Goal: Task Accomplishment & Management: Complete application form

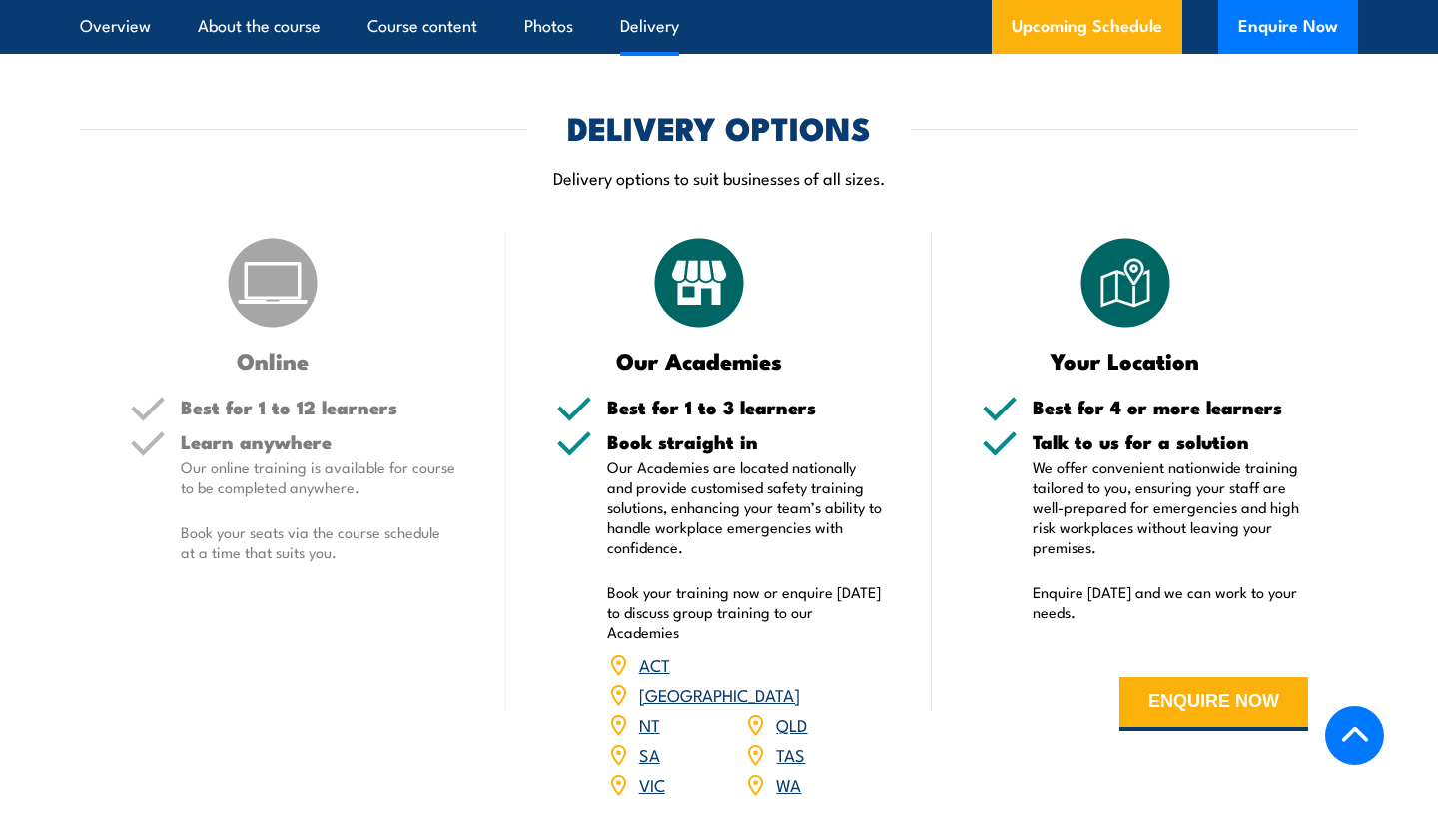
scroll to position [2472, 0]
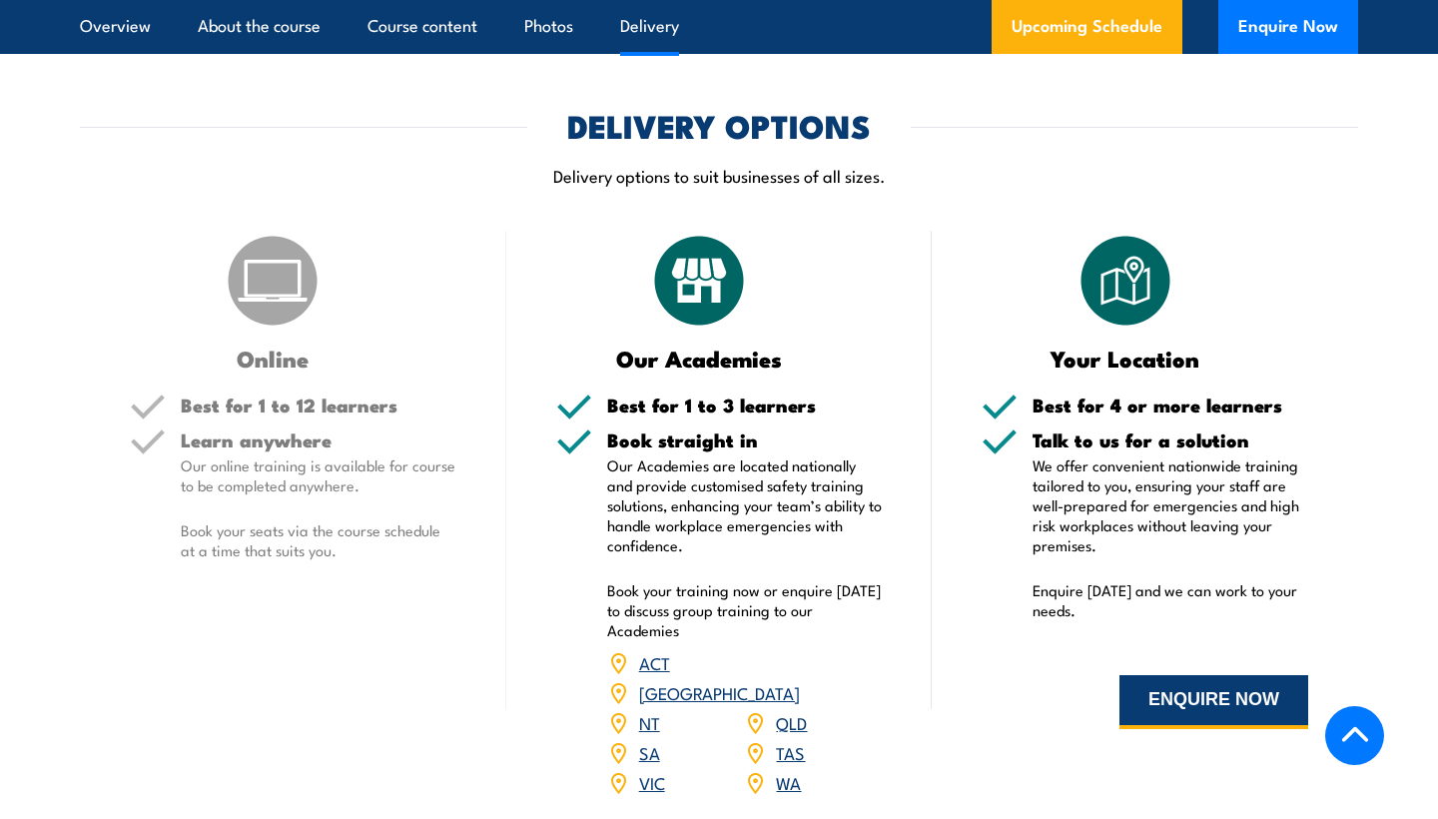
click at [1188, 700] on button "ENQUIRE NOW" at bounding box center [1214, 702] width 189 height 54
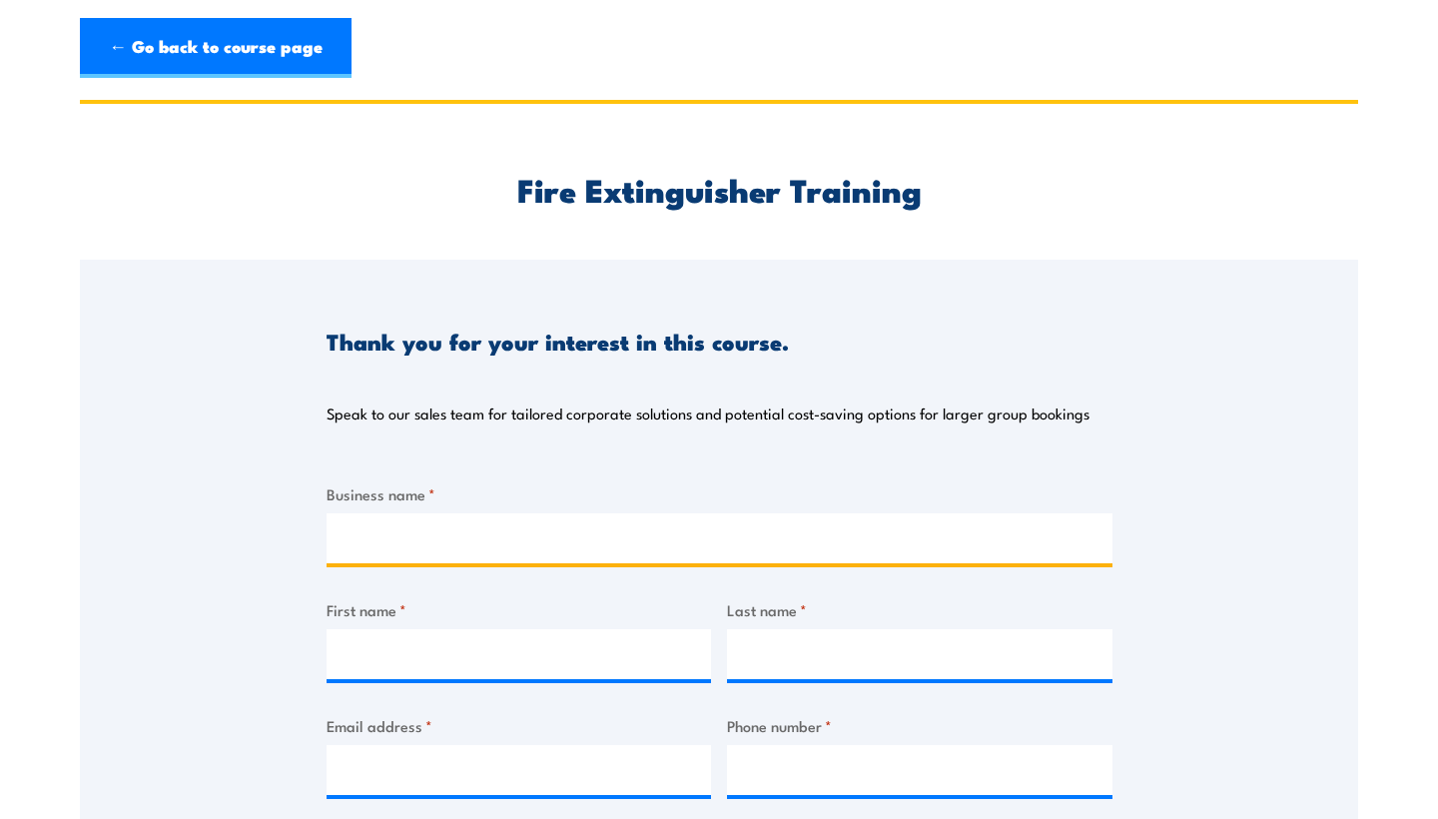
click at [485, 545] on input "Business name *" at bounding box center [720, 538] width 786 height 50
type input "Bulimba Outside Hours Care"
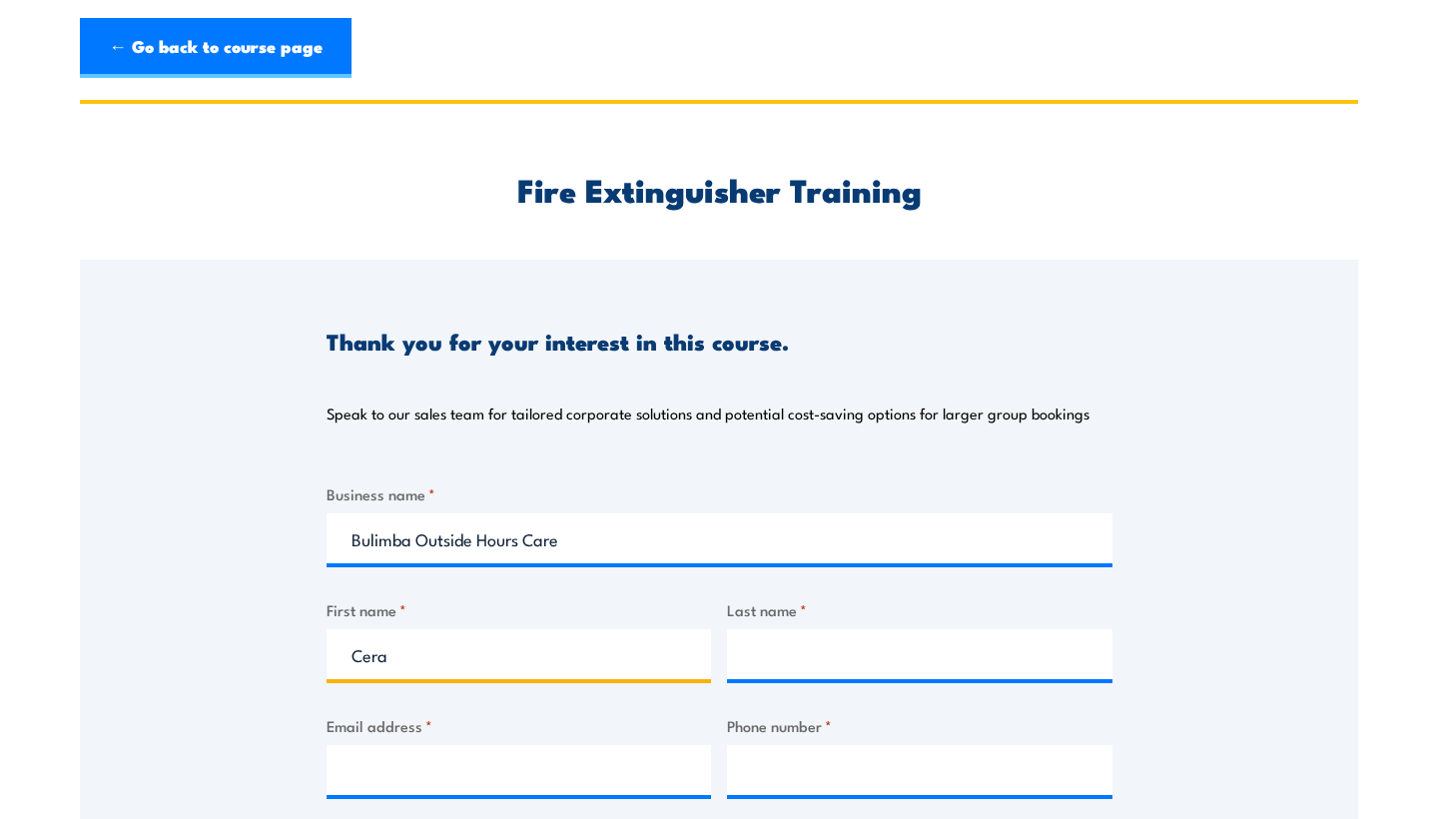
type input "Cera"
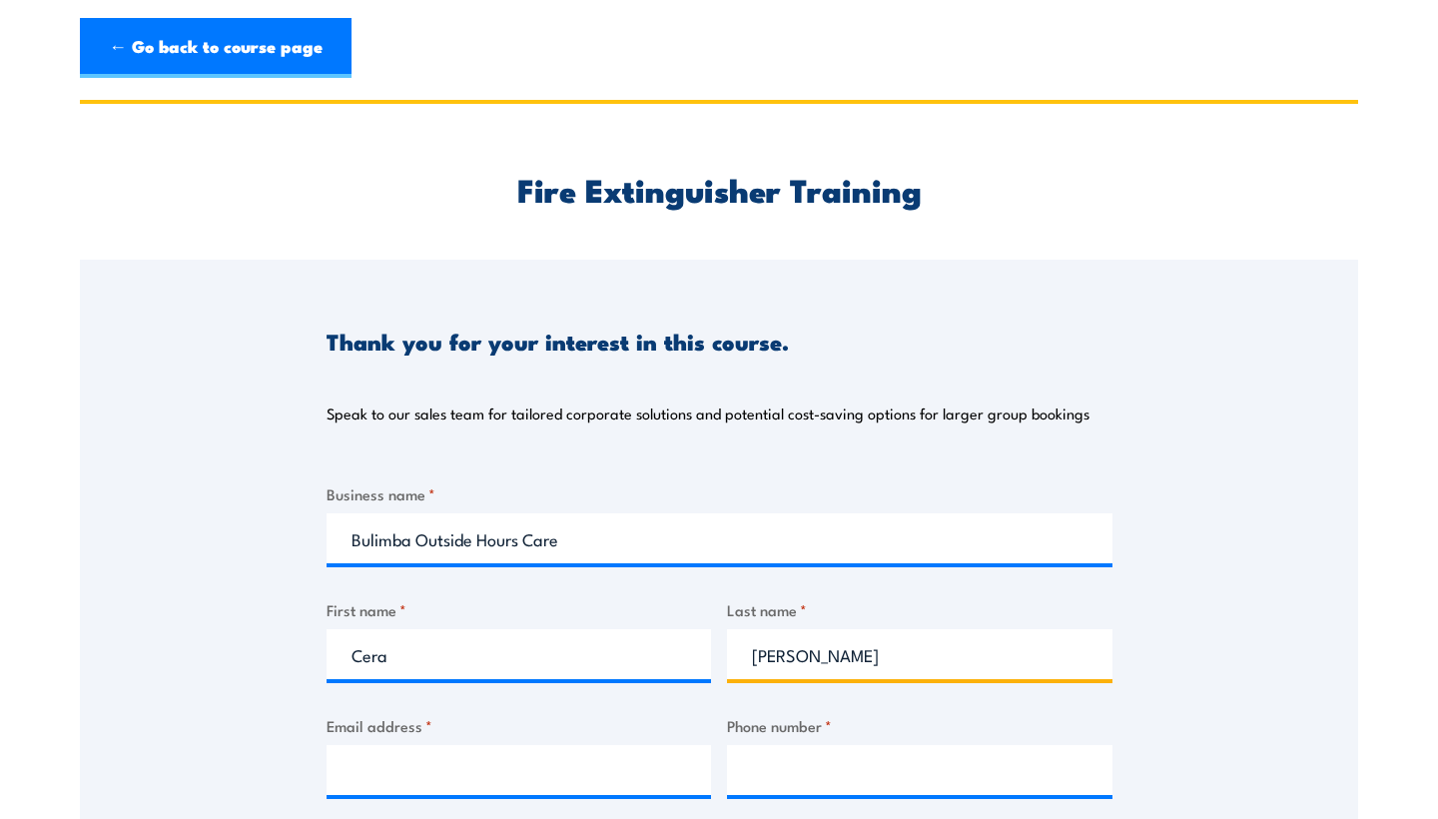
type input "[PERSON_NAME]"
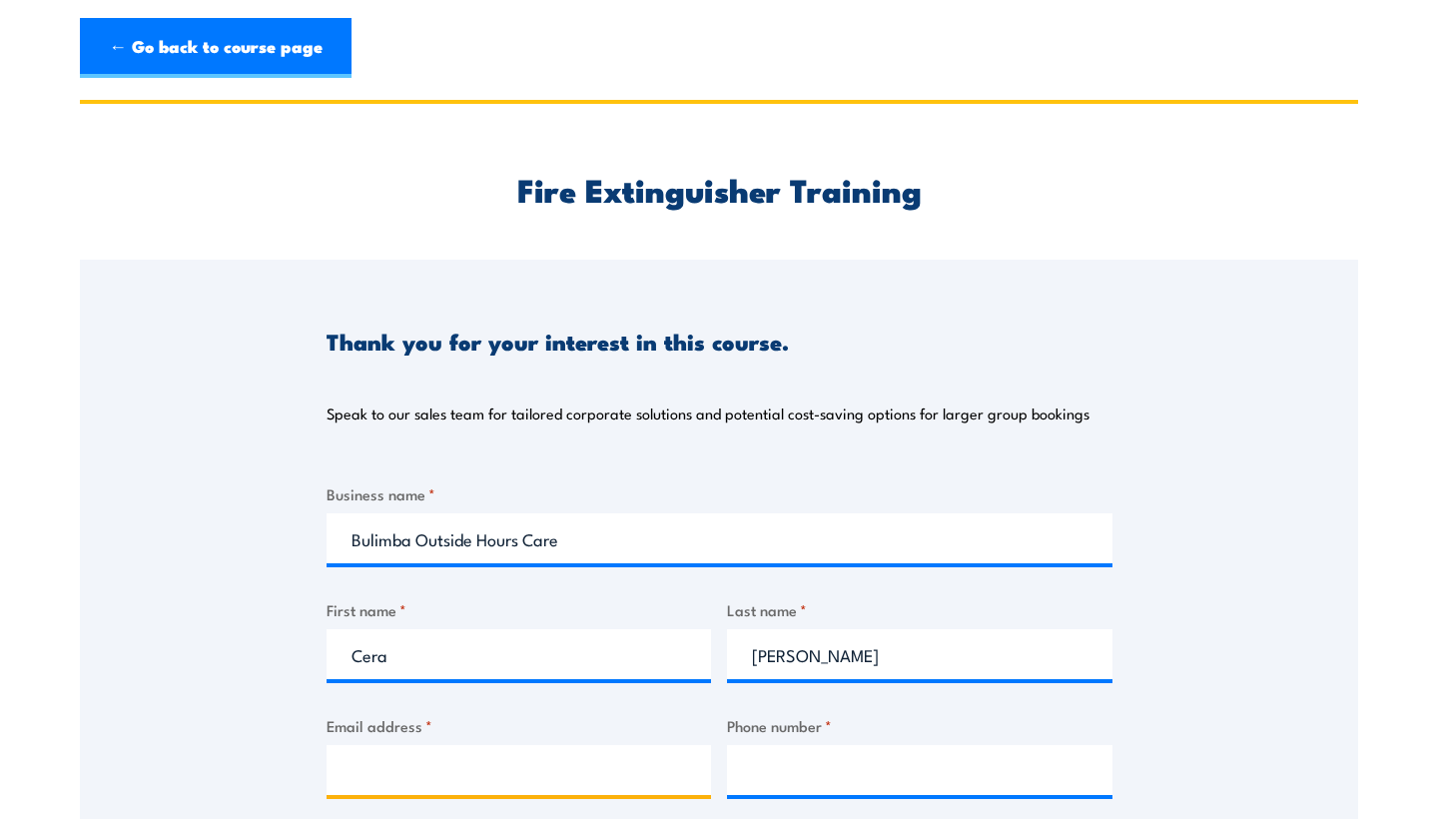
type input "`"
type input "\"
type input "[EMAIL_ADDRESS][DOMAIN_NAME]"
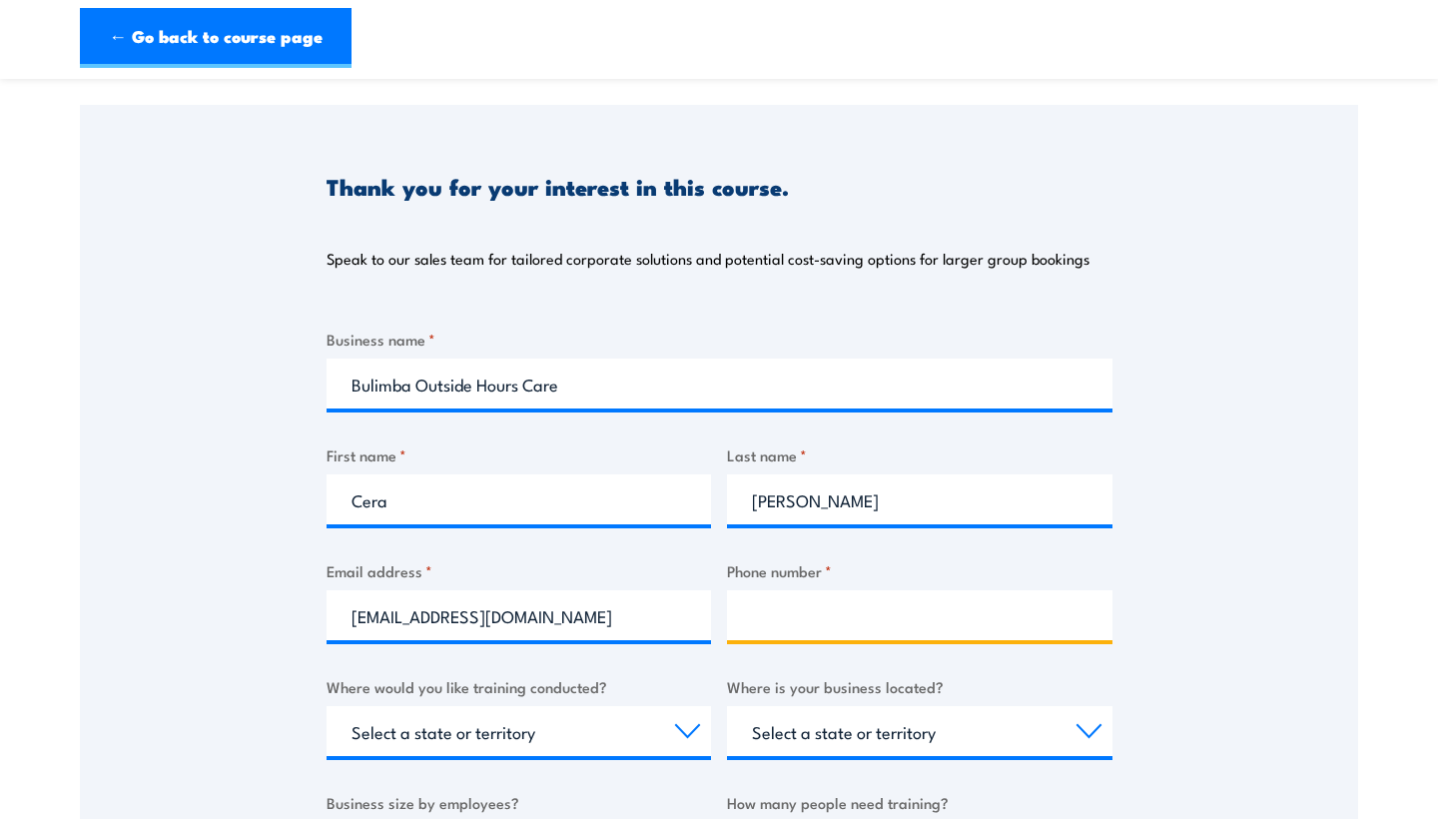
scroll to position [174, 0]
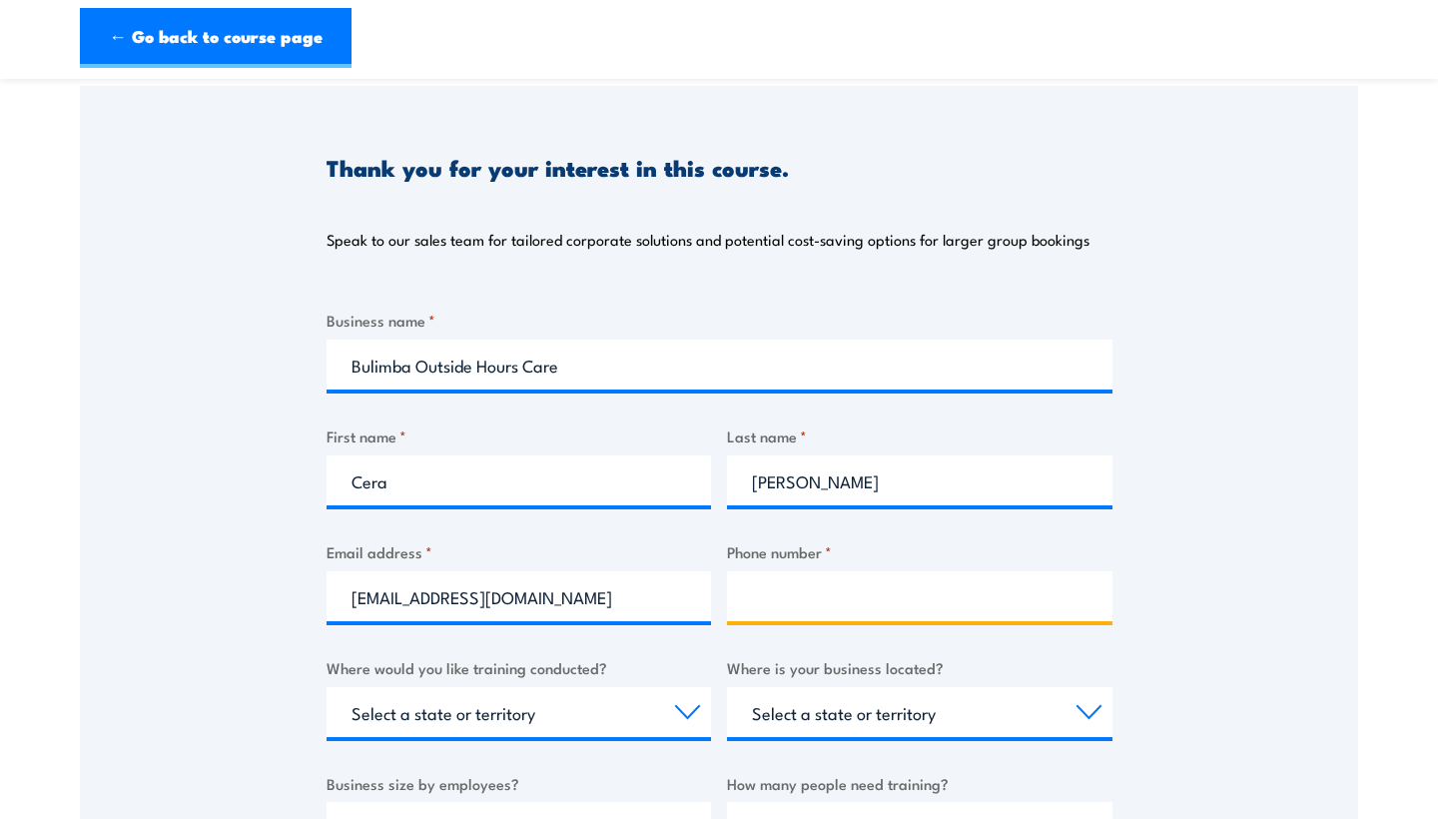
paste input "(07) 3395 9622"
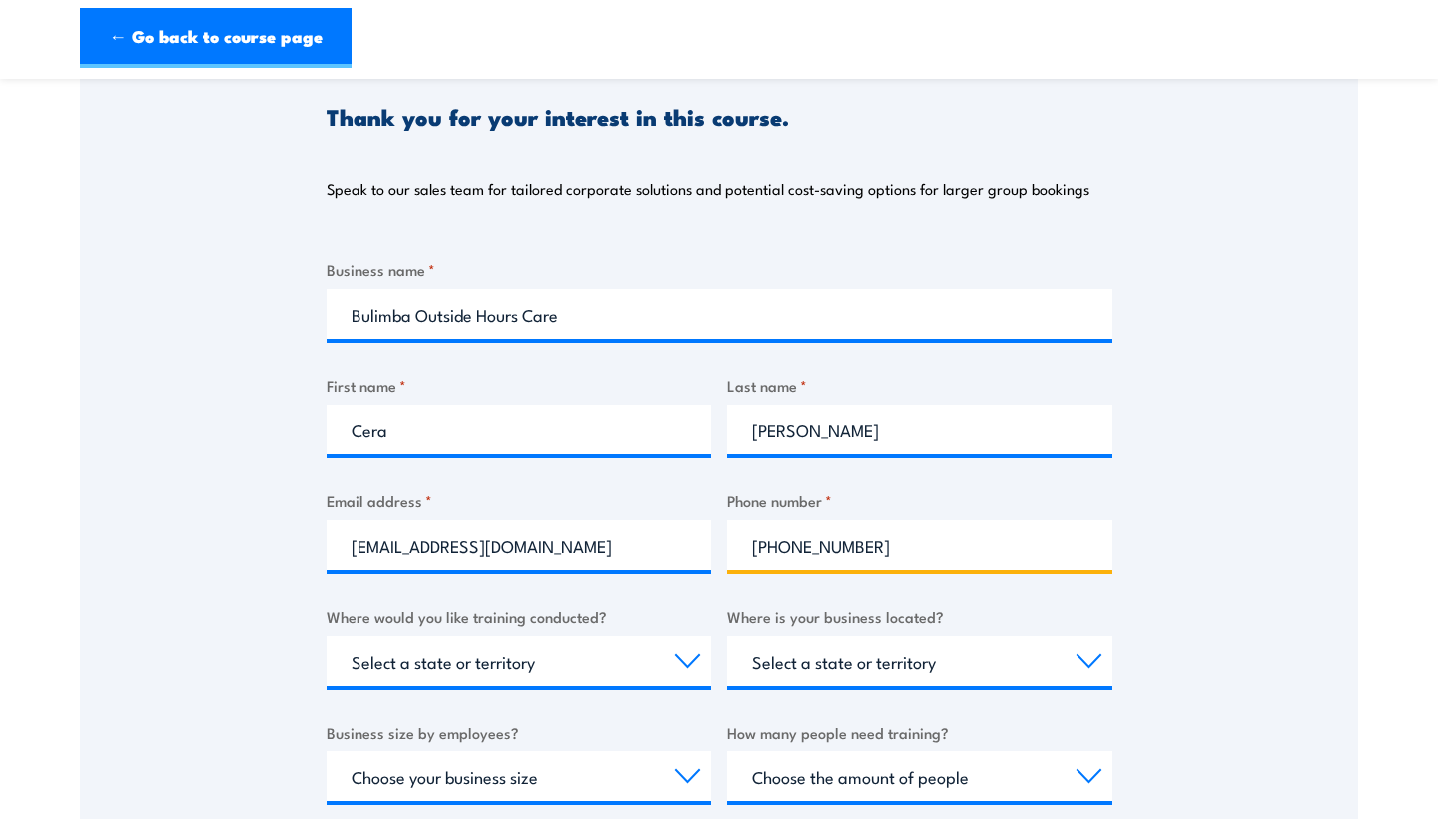
scroll to position [262, 0]
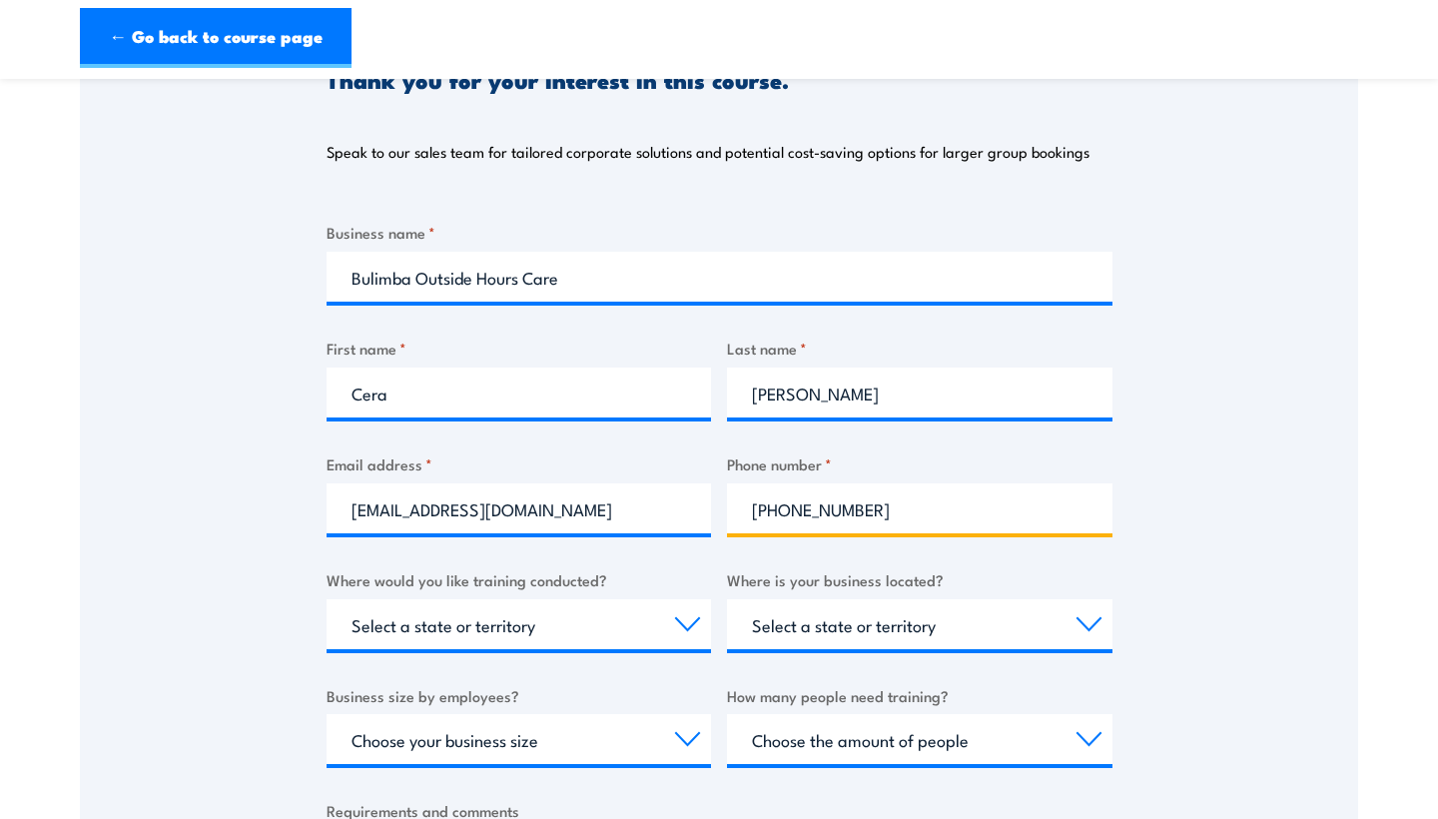
type input "(07) 3395 9622"
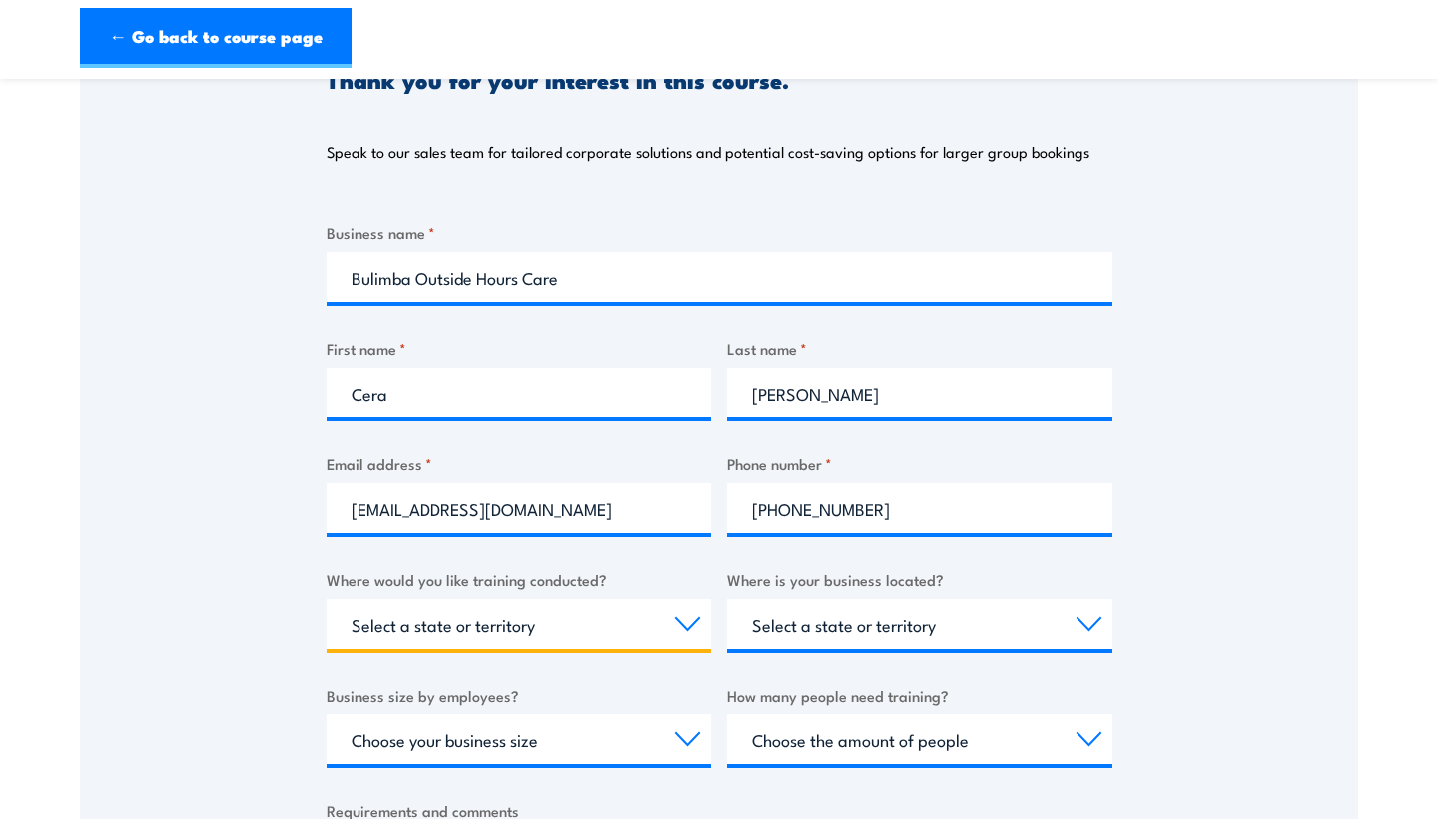
select select "QLD"
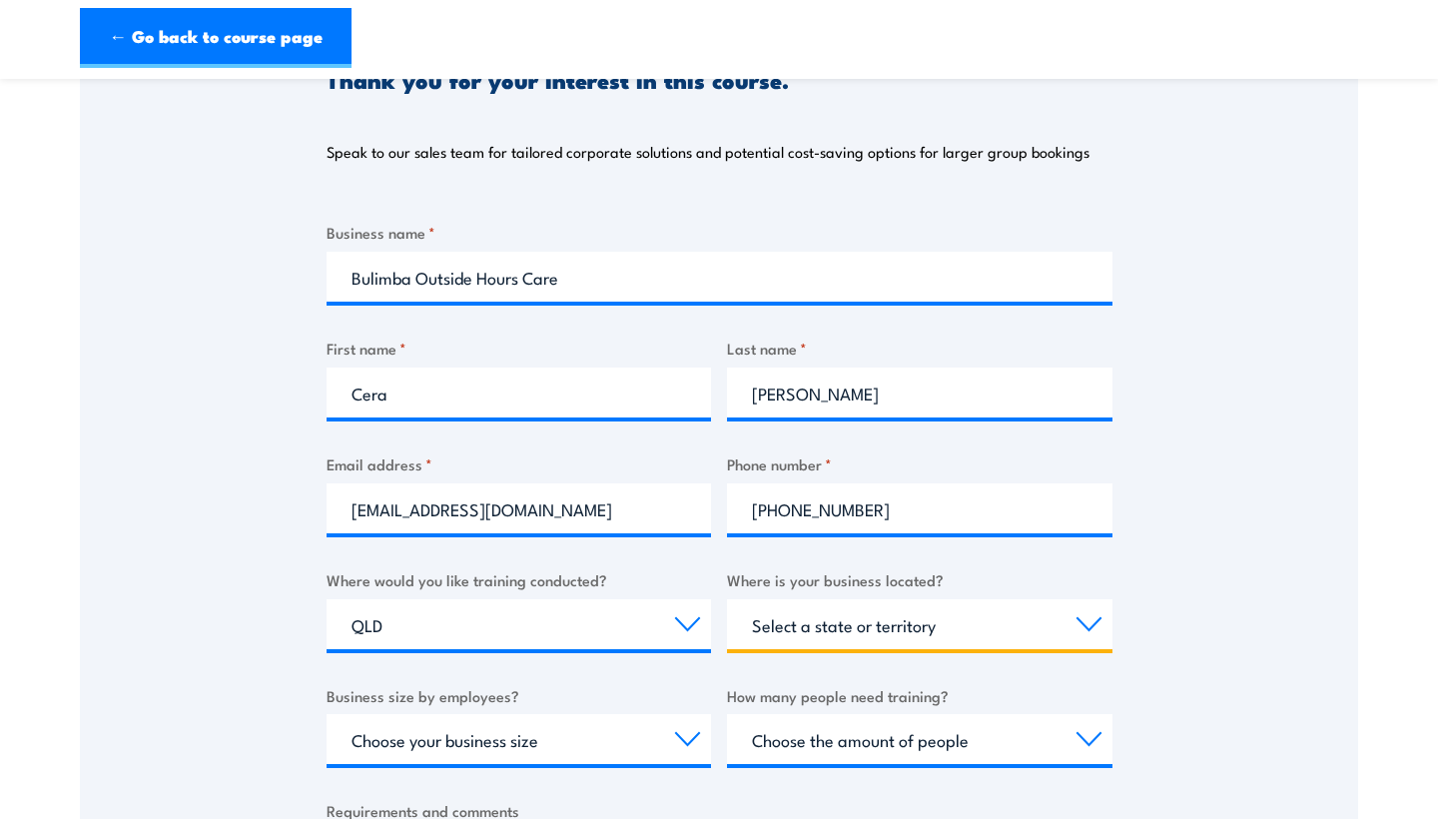
select select "QLD"
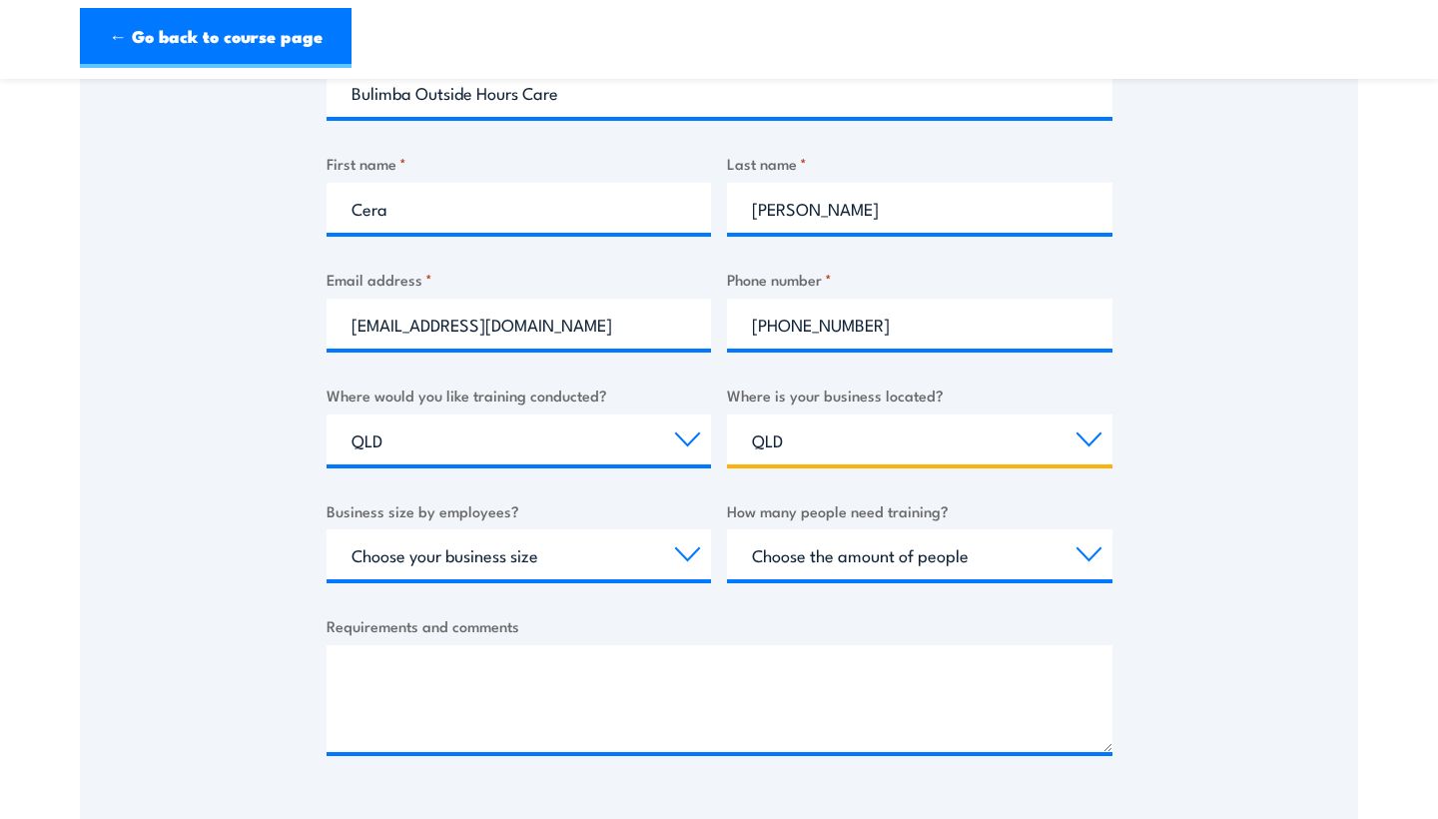
scroll to position [444, 0]
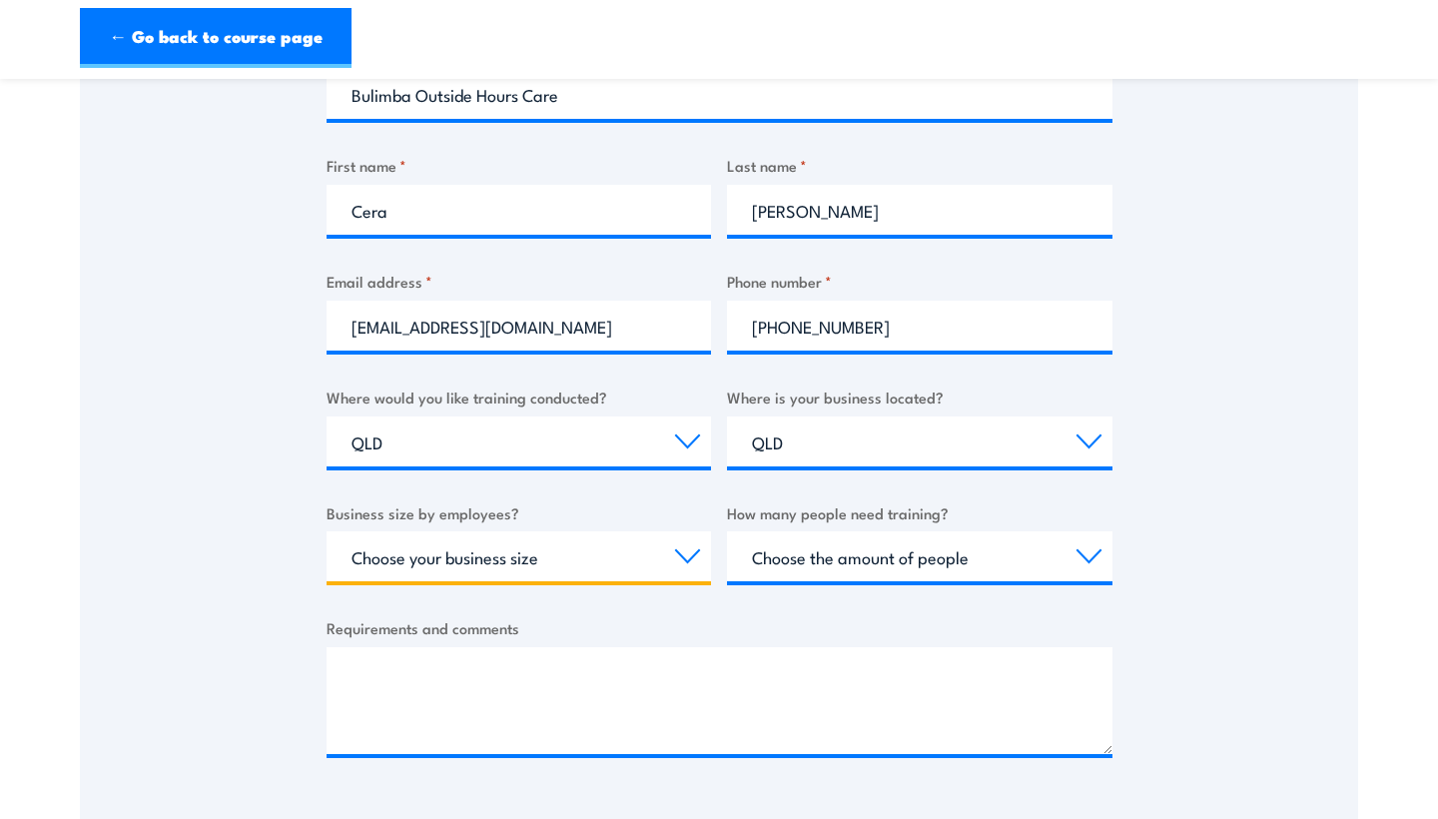
select select "1 to 19"
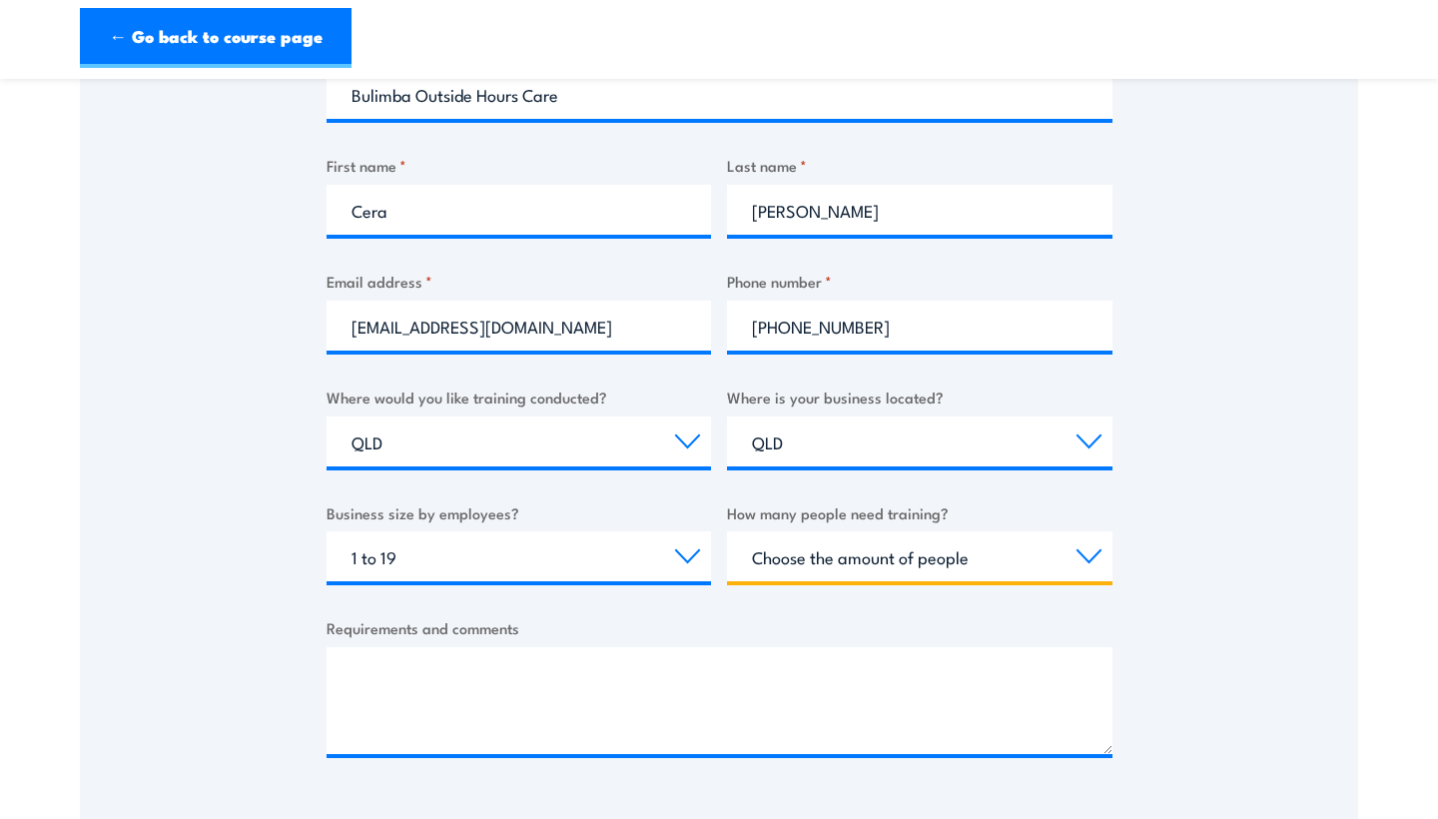
select select "5 to 19"
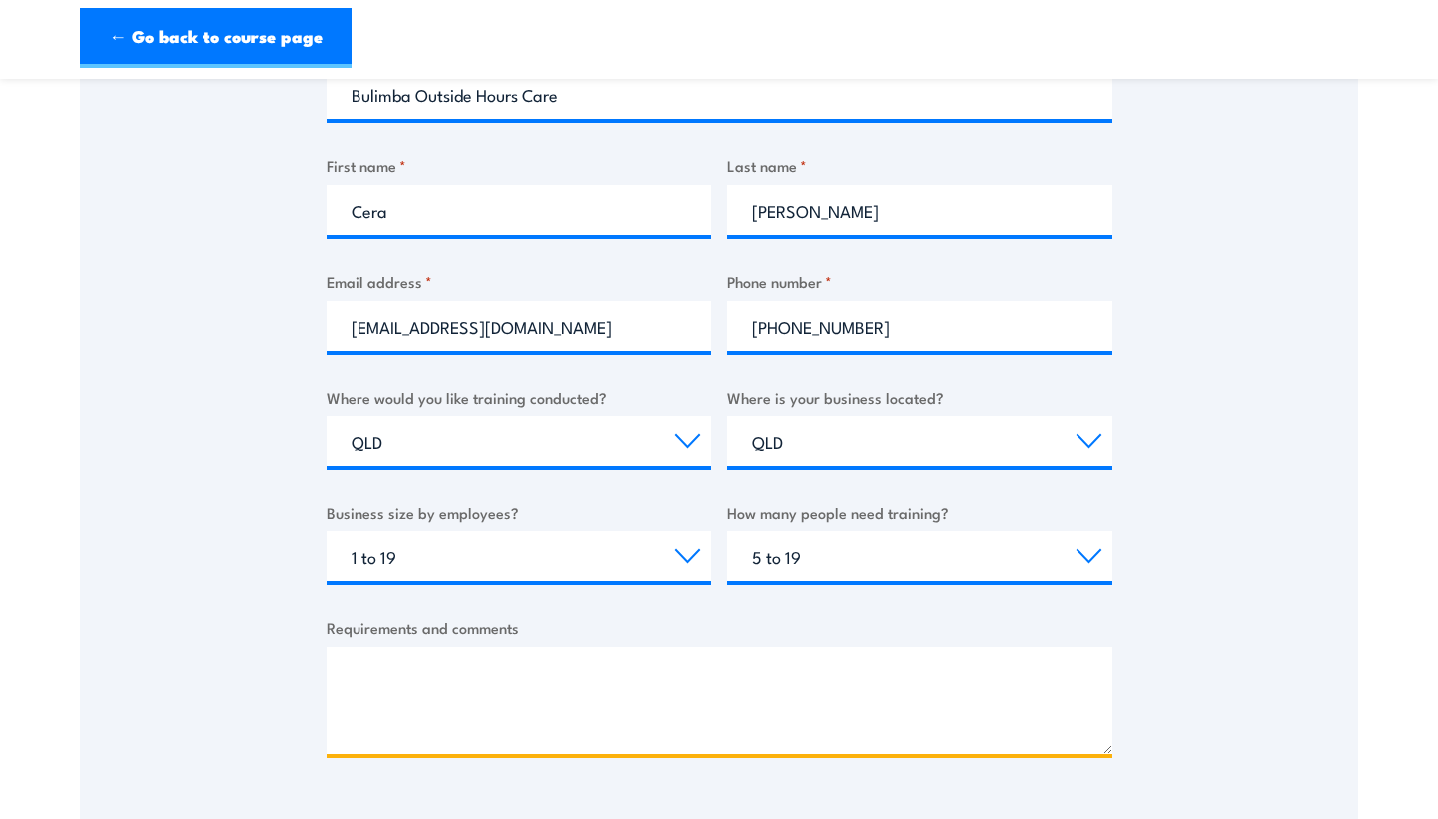
click at [689, 664] on textarea "Requirements and comments" at bounding box center [720, 700] width 786 height 107
click at [648, 689] on textarea "Can I please get a quote for 20 people" at bounding box center [720, 700] width 786 height 107
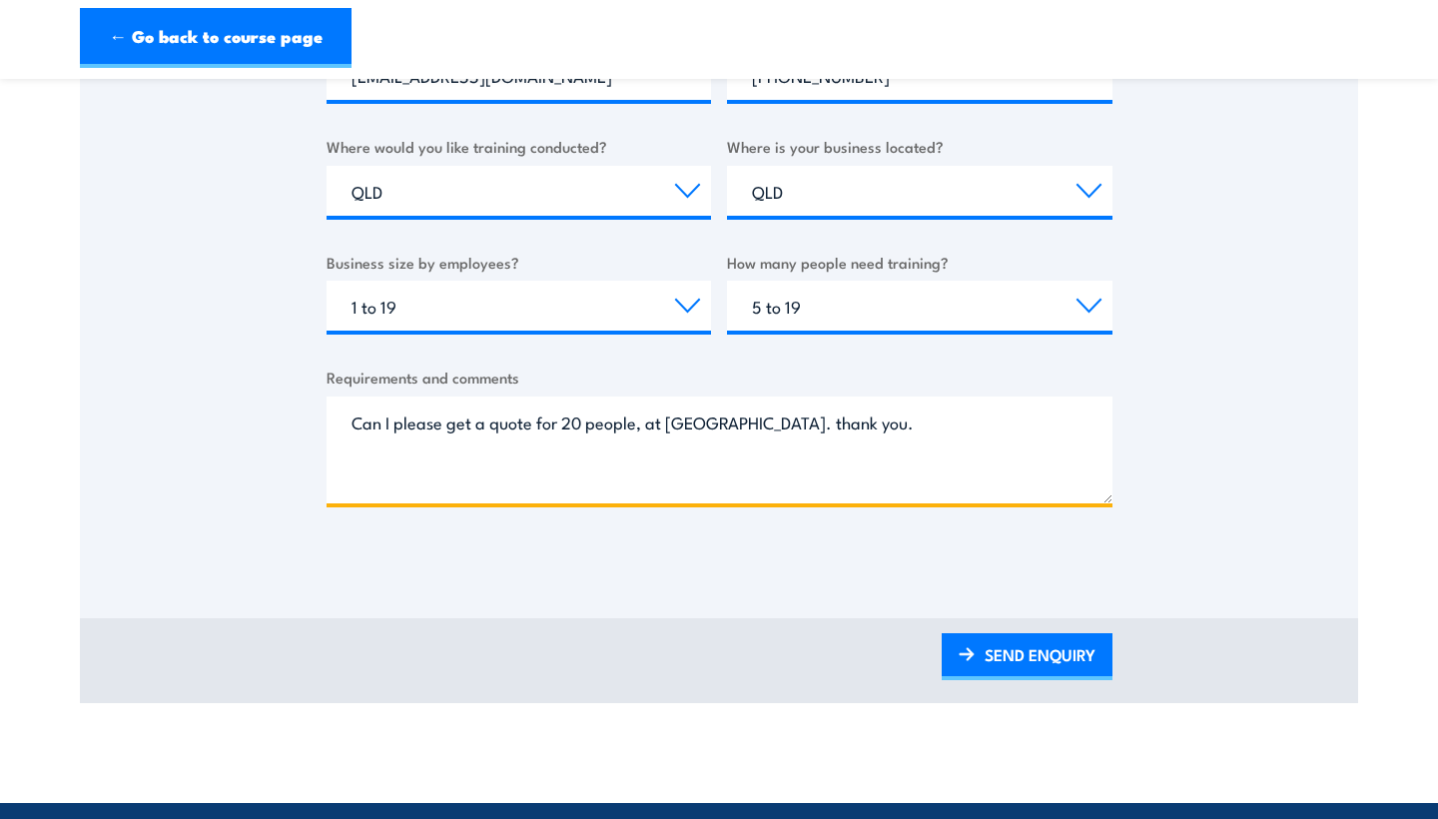
scroll to position [692, 0]
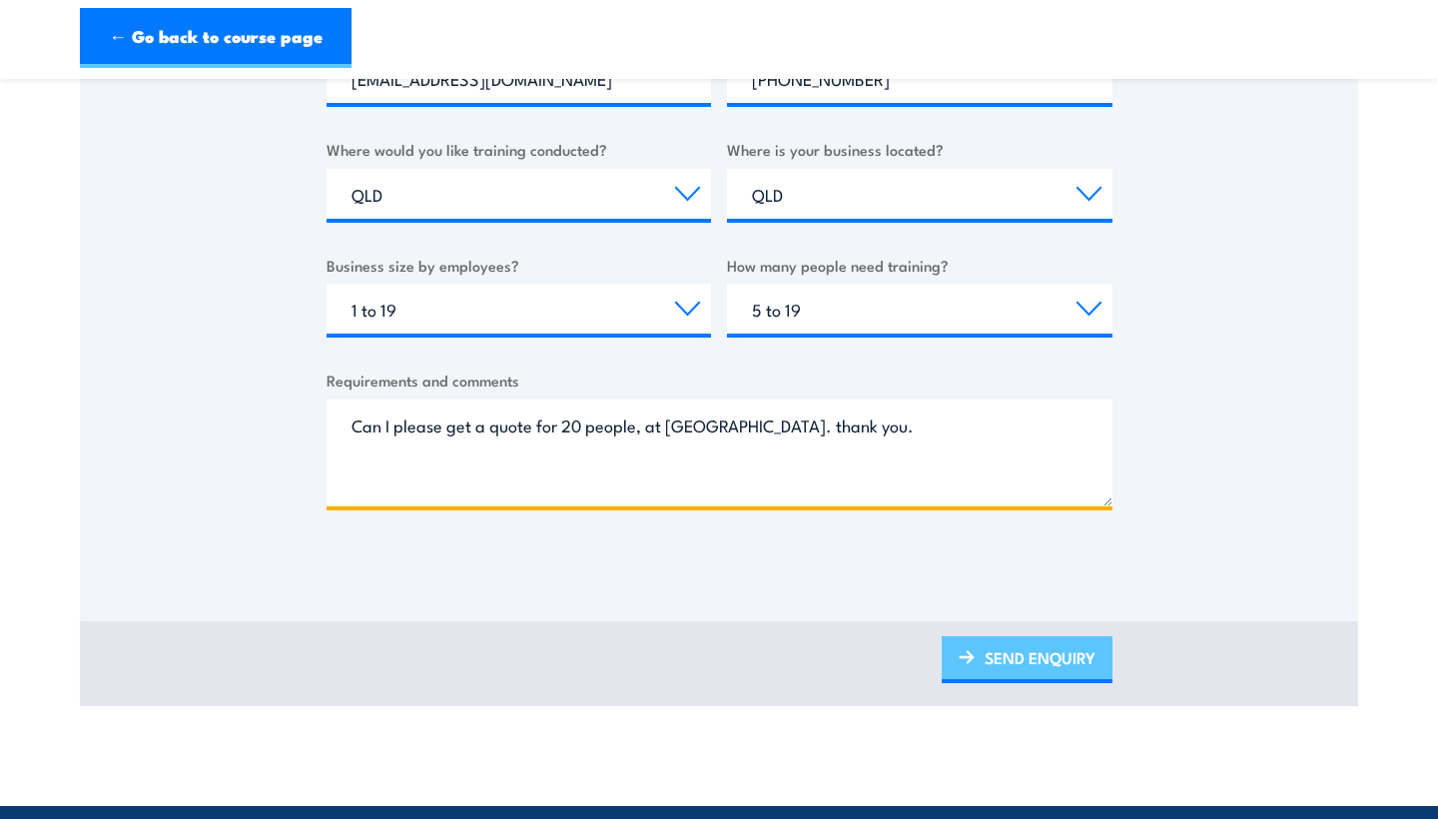
type textarea "Can I please get a quote for 20 people, at Bulimba. thank you."
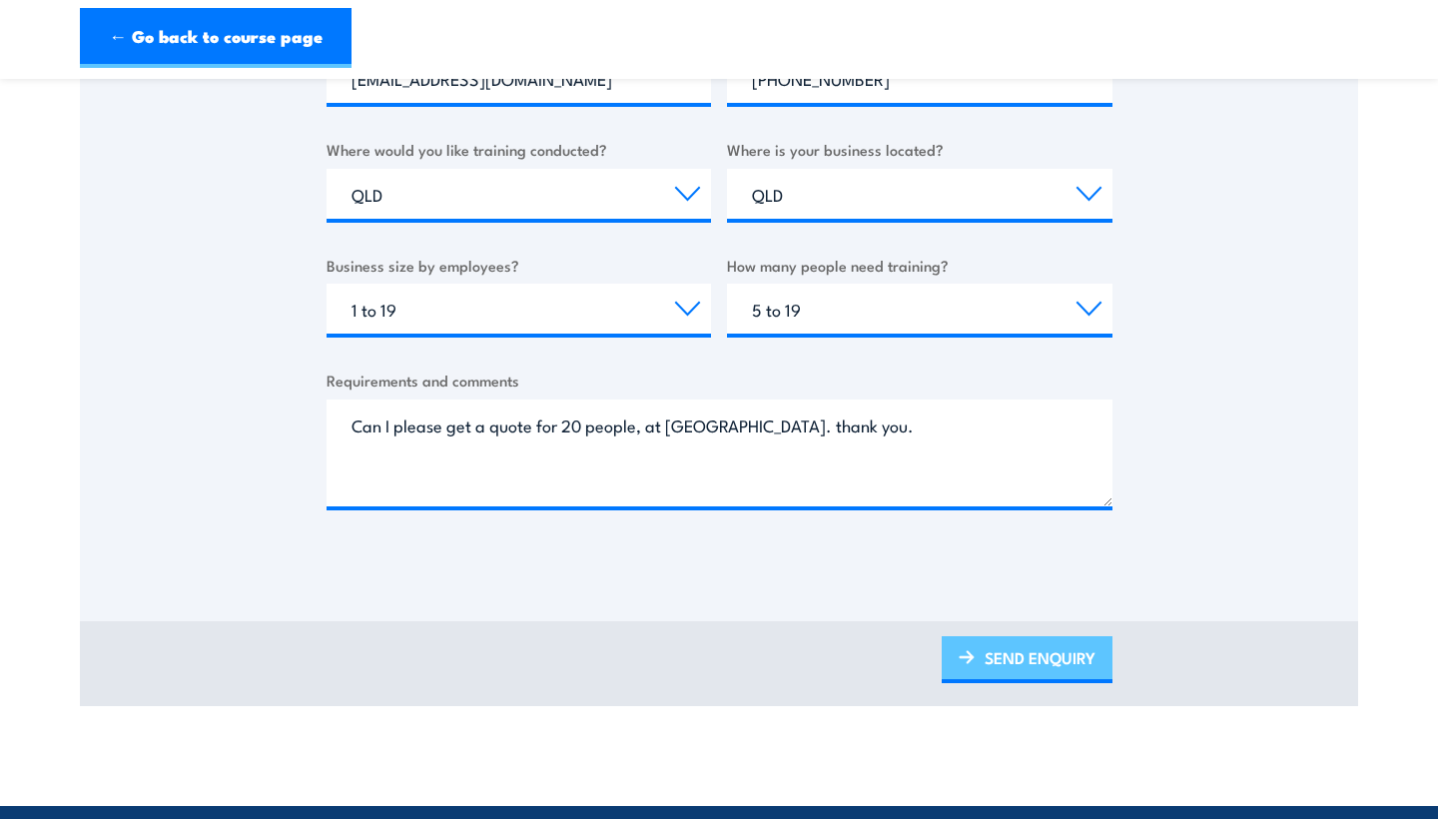
click at [1014, 655] on link "SEND ENQUIRY" at bounding box center [1027, 659] width 171 height 47
click at [1083, 650] on link "SEND ENQUIRY" at bounding box center [1027, 659] width 171 height 47
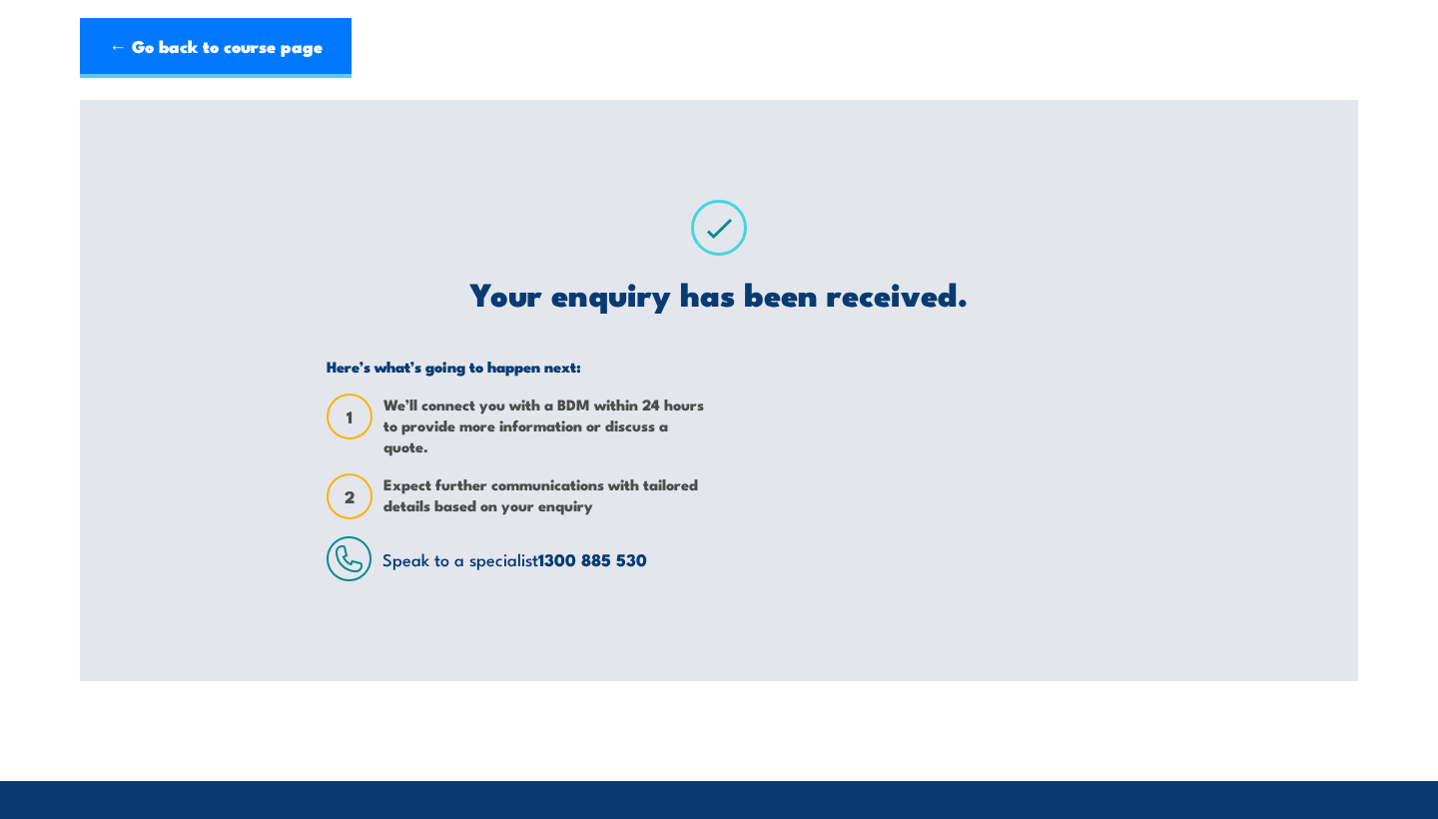
scroll to position [0, 0]
